Goal: Transaction & Acquisition: Purchase product/service

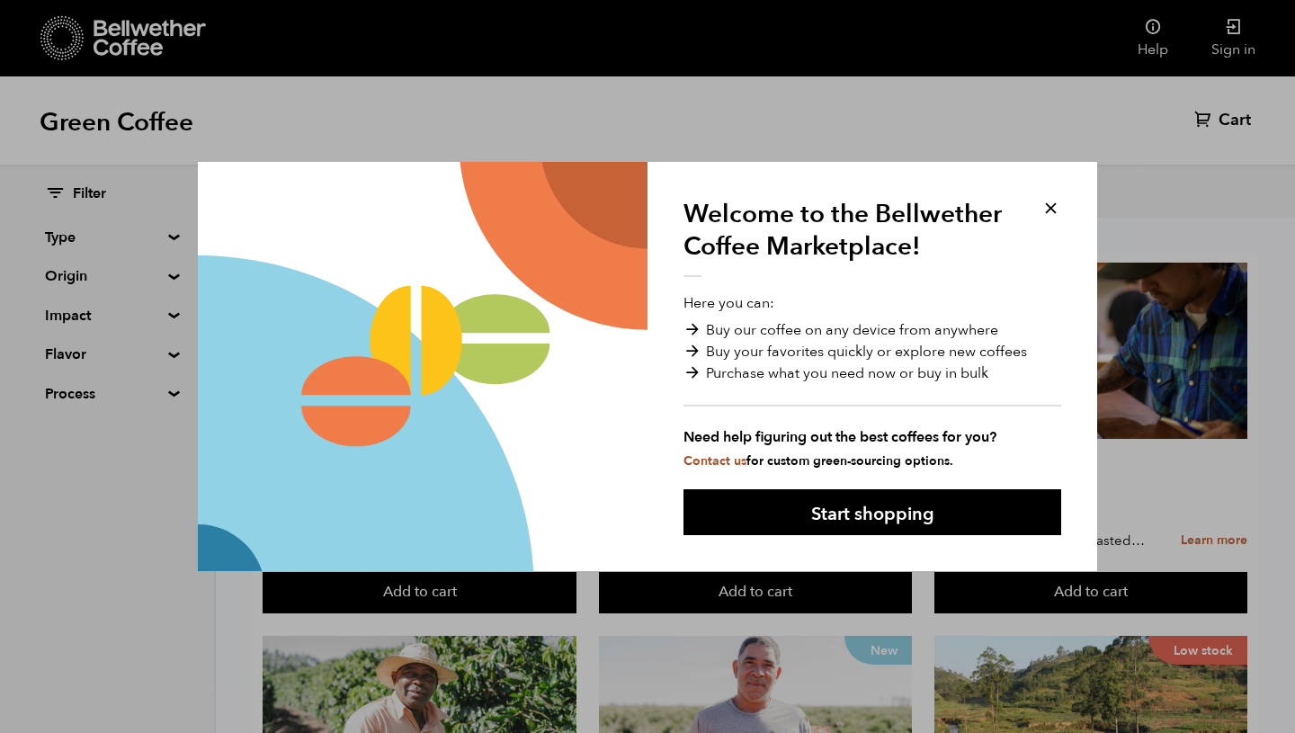
click at [1053, 212] on button at bounding box center [1050, 208] width 21 height 21
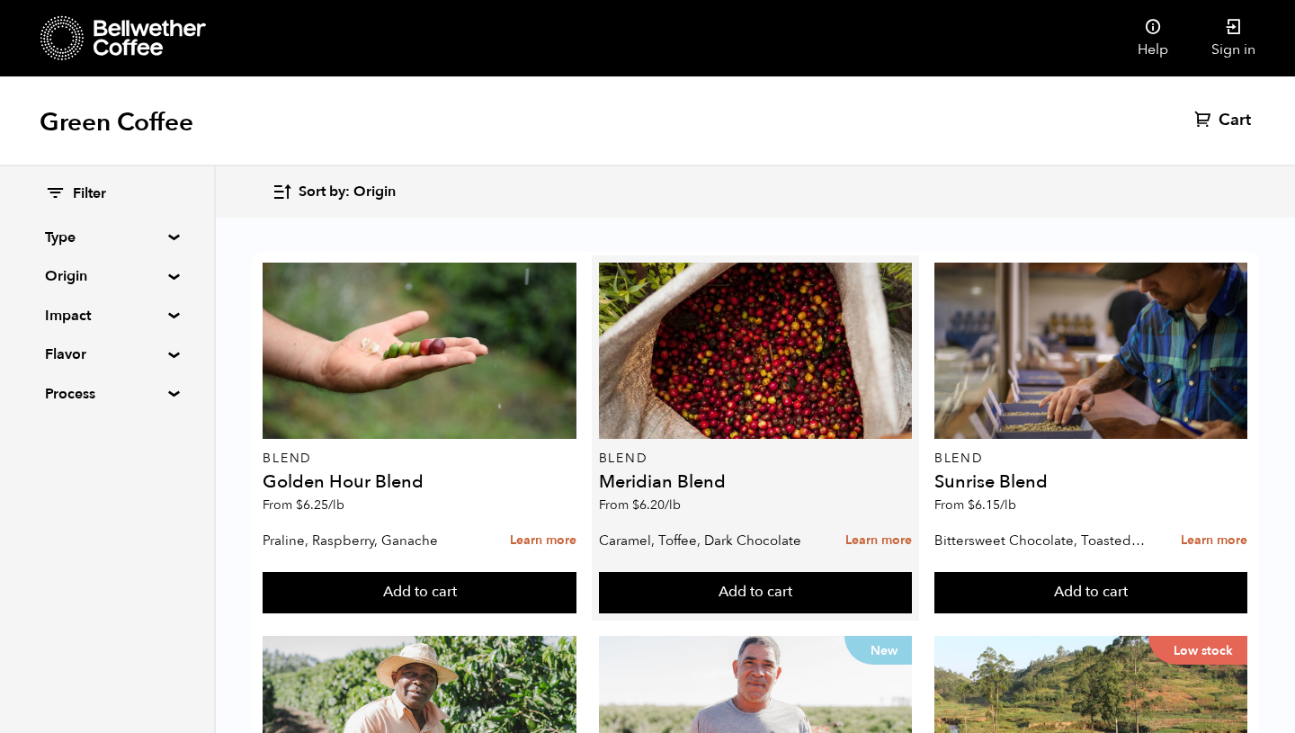
click at [692, 467] on div "Blend Meridian Blend From $ 6.20 /lb" at bounding box center [755, 393] width 313 height 260
click at [693, 483] on h4 "Meridian Blend" at bounding box center [755, 482] width 313 height 18
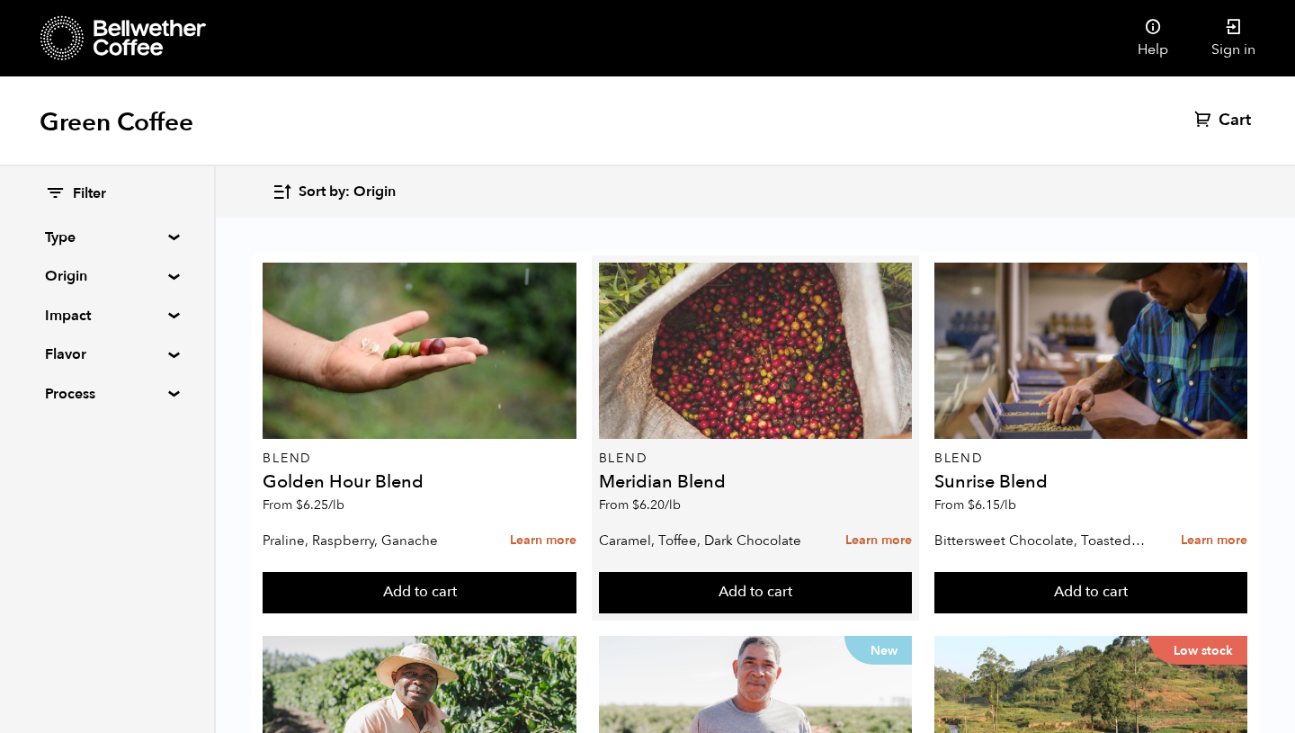
click at [677, 385] on div at bounding box center [755, 351] width 313 height 176
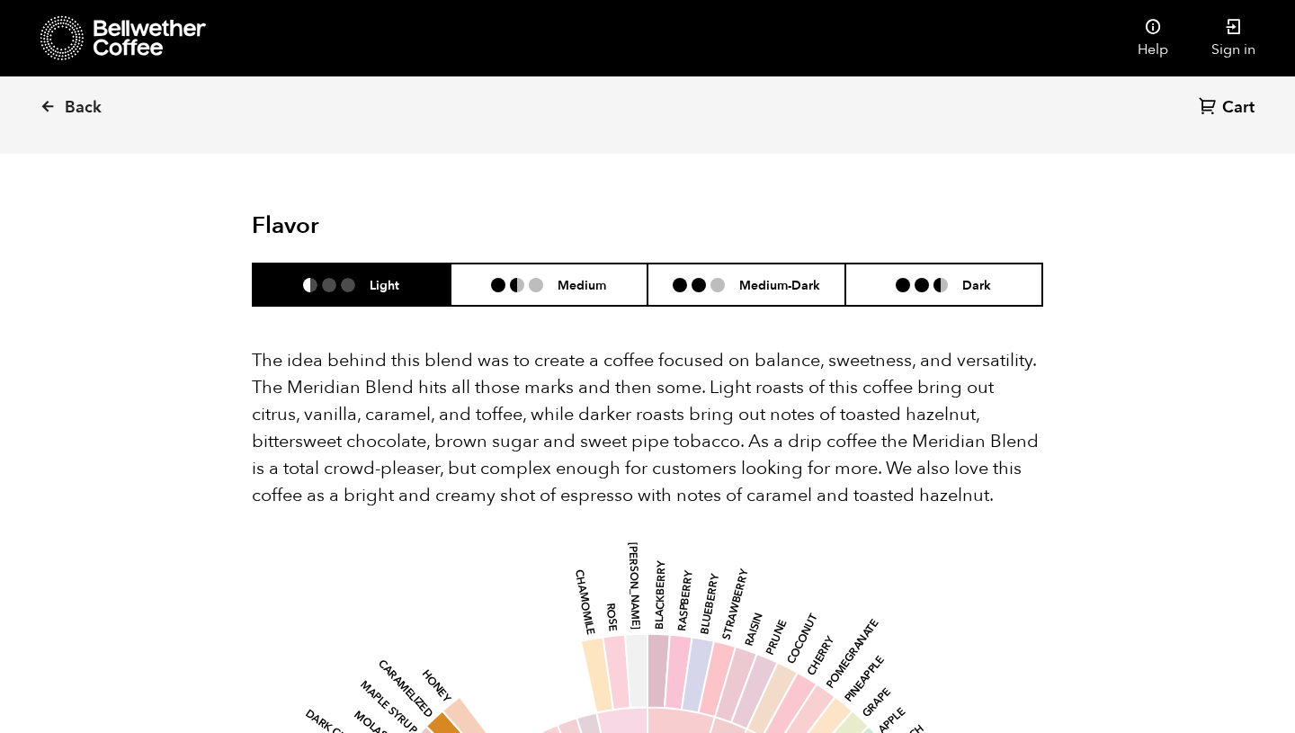
scroll to position [982, 0]
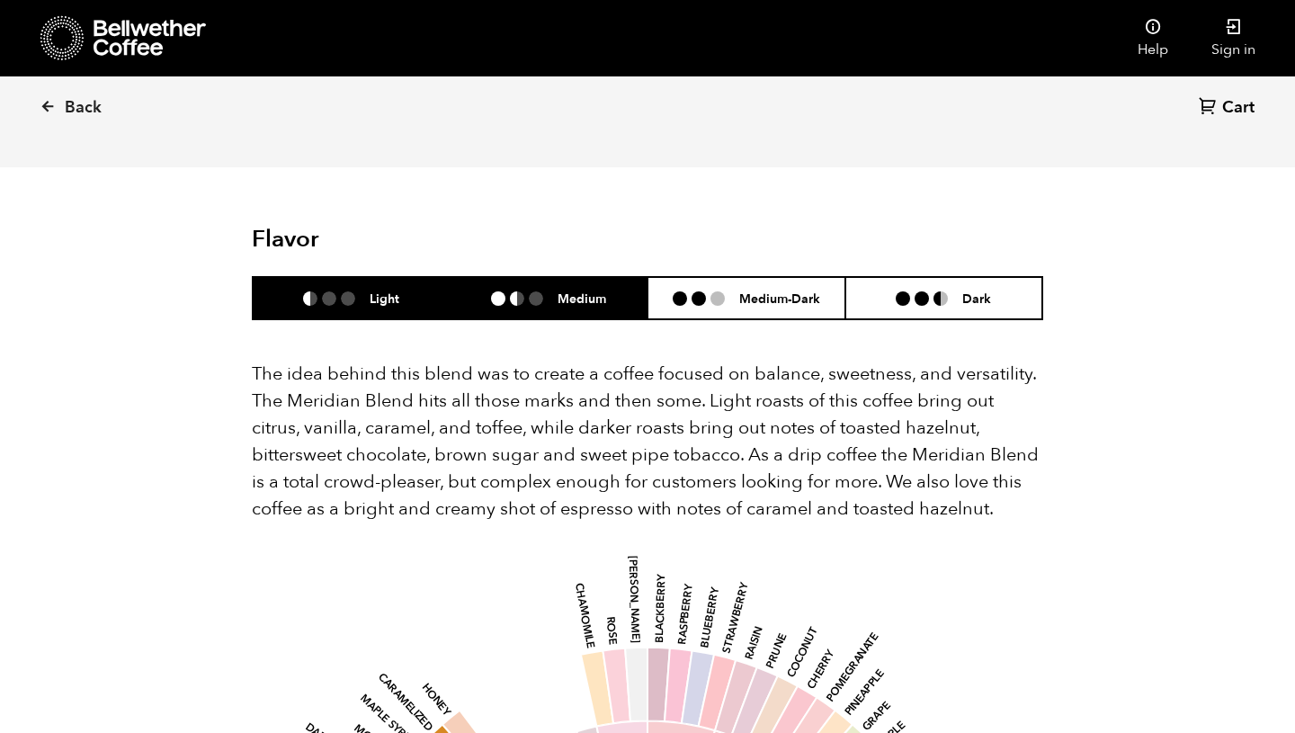
click at [580, 277] on li "Medium" at bounding box center [549, 298] width 198 height 42
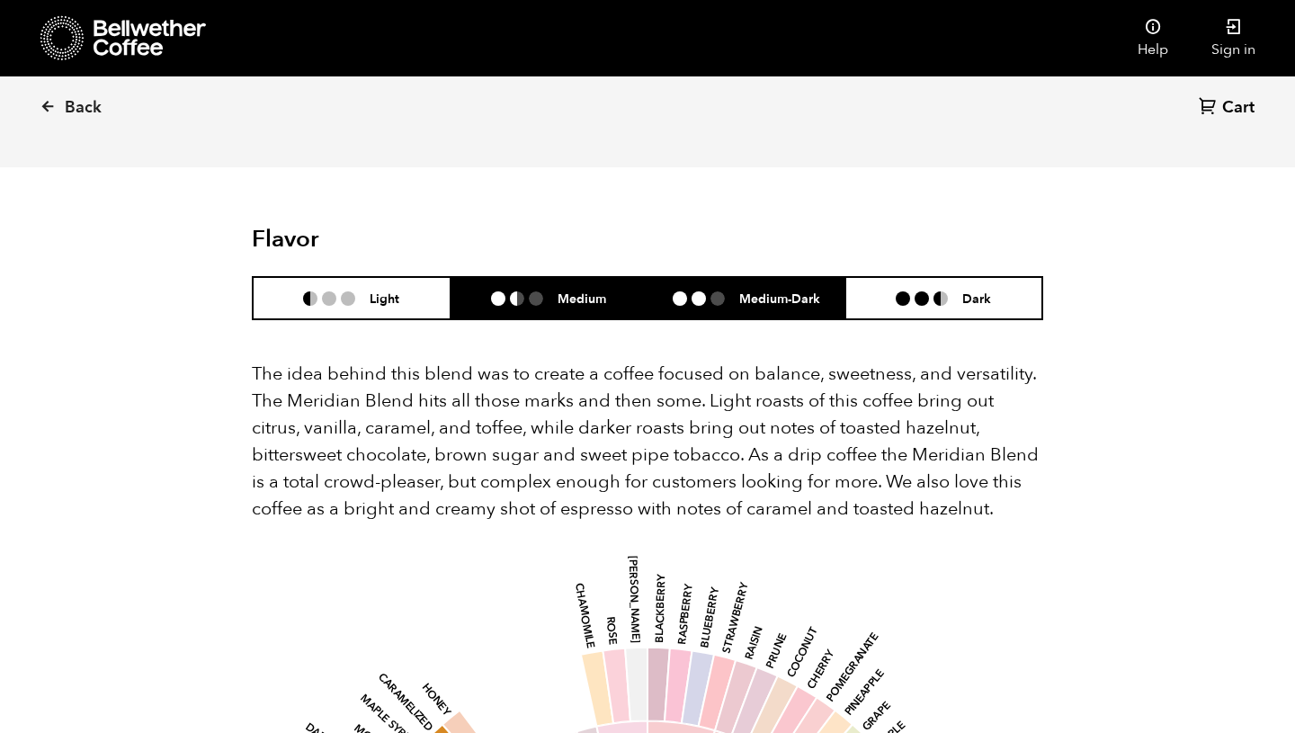
click at [719, 291] on li at bounding box center [717, 298] width 14 height 14
click at [575, 277] on li "Medium" at bounding box center [549, 298] width 198 height 42
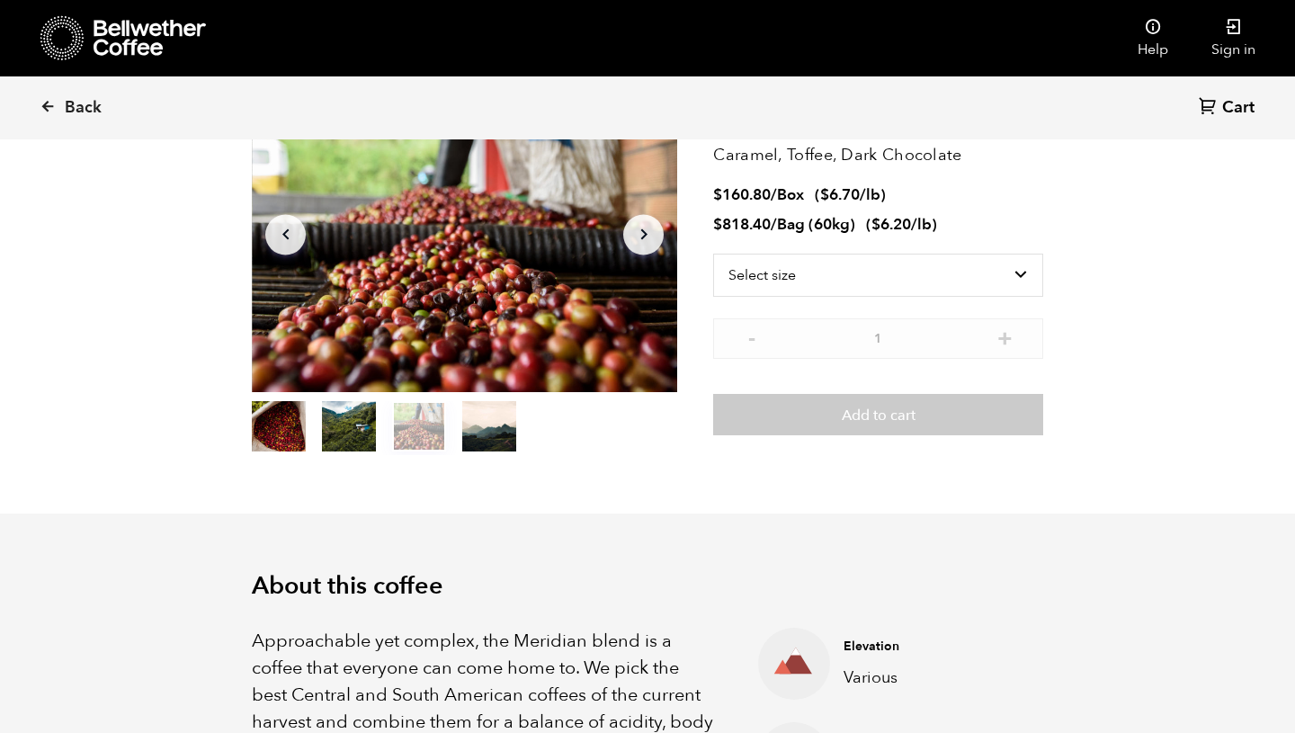
scroll to position [23, 0]
